Goal: Download file/media

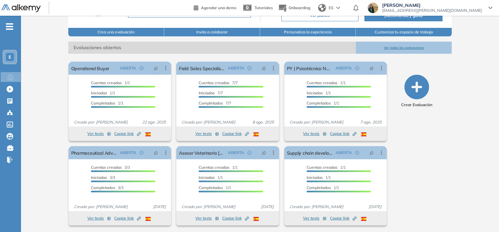
scroll to position [78, 0]
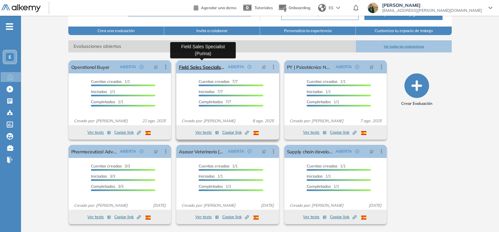
click at [210, 71] on link "Field Sales Specialist (Purina)" at bounding box center [202, 66] width 46 height 13
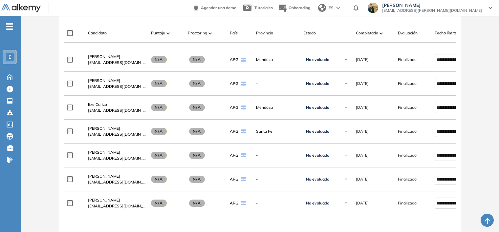
scroll to position [210, 0]
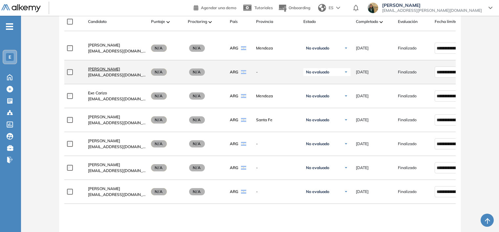
click at [113, 69] on span "[PERSON_NAME]" at bounding box center [104, 69] width 32 height 5
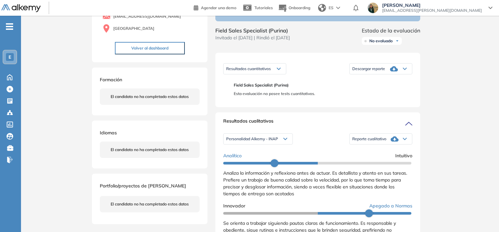
scroll to position [66, 0]
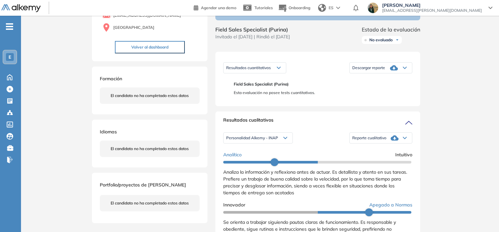
click at [398, 75] on div "Descargar reporte" at bounding box center [381, 67] width 62 height 13
click at [383, 82] on li "Descargar informe completo" at bounding box center [377, 78] width 49 height 7
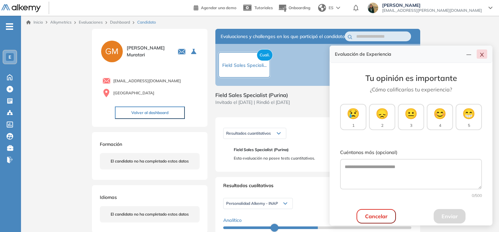
click at [484, 55] on icon "close" at bounding box center [481, 54] width 5 height 5
